Goal: Check status: Check status

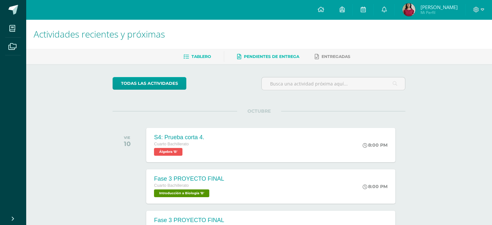
click at [285, 55] on span "Pendientes de entrega" at bounding box center [271, 56] width 55 height 5
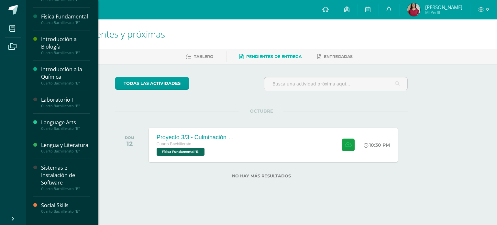
scroll to position [151, 0]
click at [48, 148] on div "Lengua y Literatura" at bounding box center [65, 144] width 49 height 7
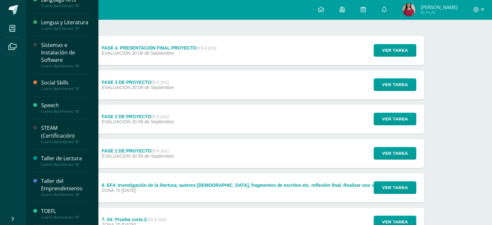
scroll to position [287, 0]
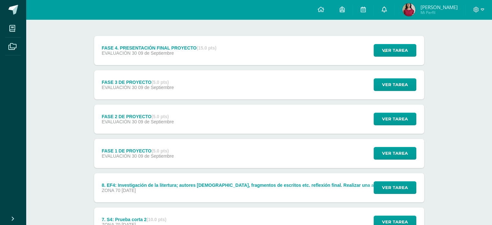
click at [387, 10] on icon at bounding box center [384, 9] width 5 height 6
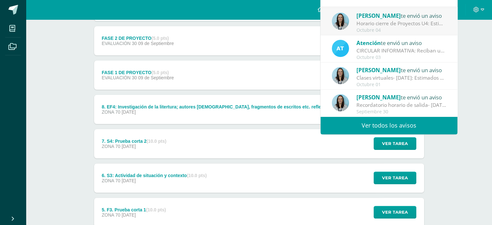
scroll to position [151, 0]
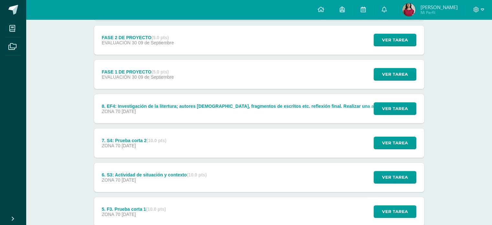
click at [470, 156] on div "Lengua y Literatura Cuarto Bachillerato "B" Anuncios Actividades Unidad 4 Unida…" at bounding box center [259, 138] width 466 height 538
